Goal: Transaction & Acquisition: Purchase product/service

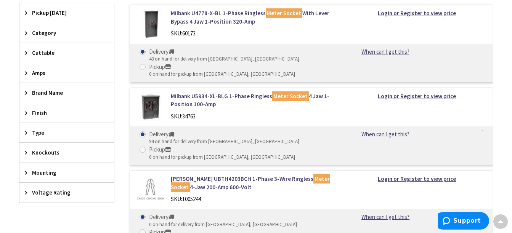
scroll to position [288, 0]
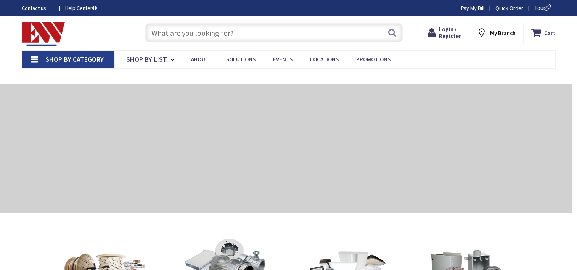
type input "[GEOGRAPHIC_DATA], [GEOGRAPHIC_DATA]"
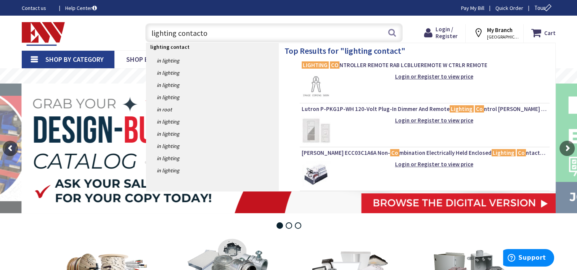
type input "lighting contactor"
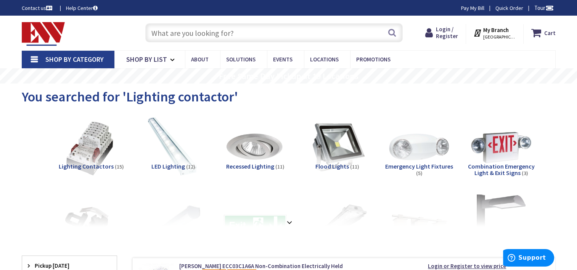
click at [88, 171] on div "Lighting Contactors (15)" at bounding box center [91, 176] width 70 height 27
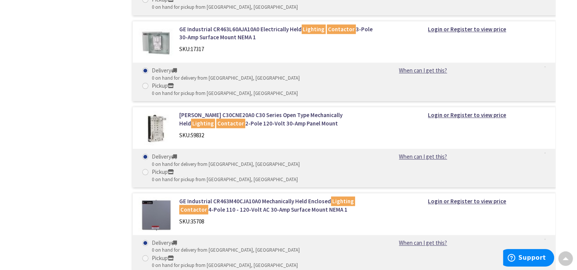
scroll to position [661, 0]
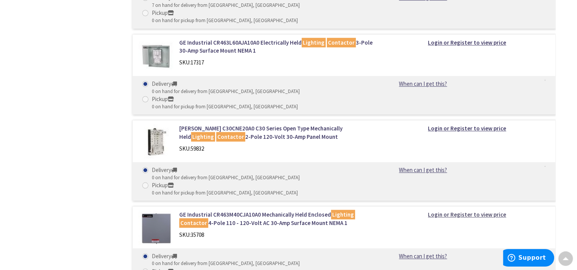
click at [455, 211] on strong "Login or Register to view price" at bounding box center [467, 214] width 78 height 7
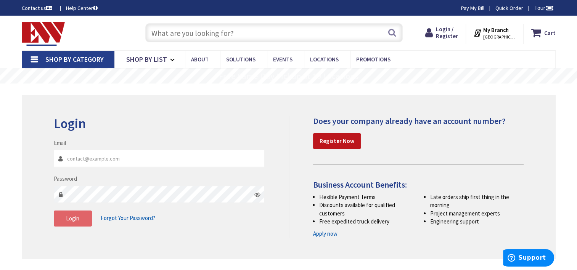
type input "john@onsite-electric.net"
click at [79, 221] on button "Login" at bounding box center [73, 219] width 38 height 16
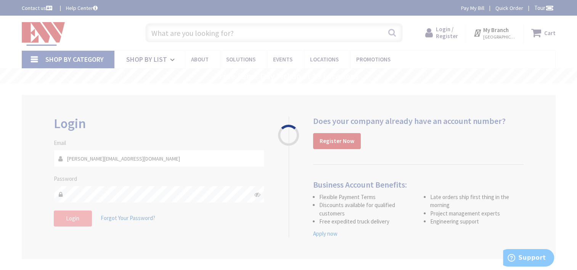
click at [78, 220] on div "Please wait..." at bounding box center [288, 135] width 577 height 270
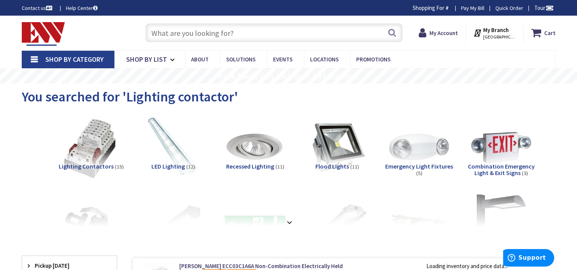
click at [79, 161] on img at bounding box center [90, 147] width 69 height 69
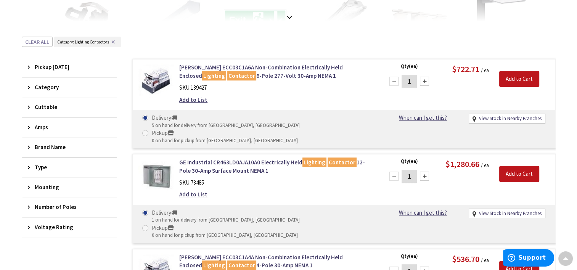
scroll to position [241, 0]
